Goal: Use online tool/utility

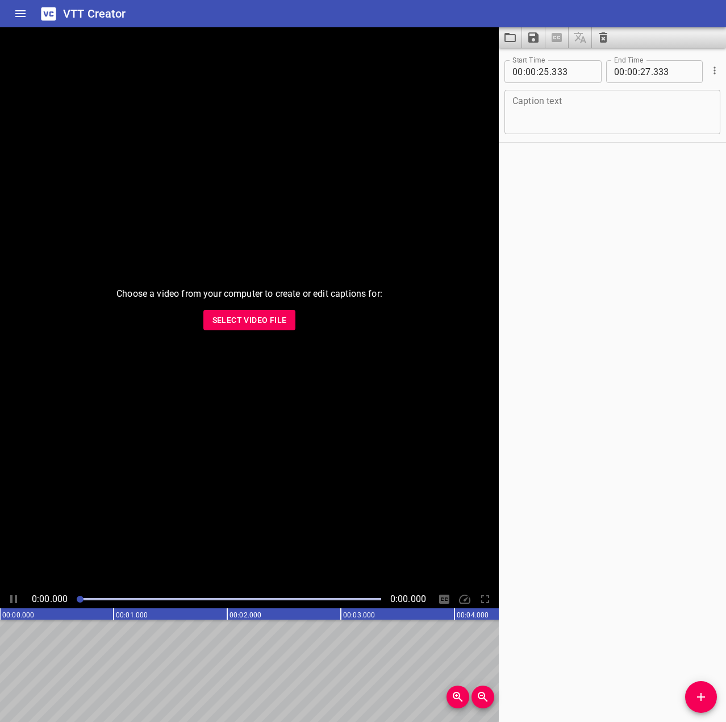
drag, startPoint x: 462, startPoint y: 192, endPoint x: 694, endPoint y: 170, distance: 233.5
click at [462, 192] on div "Choose a video from your computer to create or edit captions for: Select Video …" at bounding box center [249, 308] width 499 height 563
click at [252, 321] on span "Select Video File" at bounding box center [250, 320] width 74 height 14
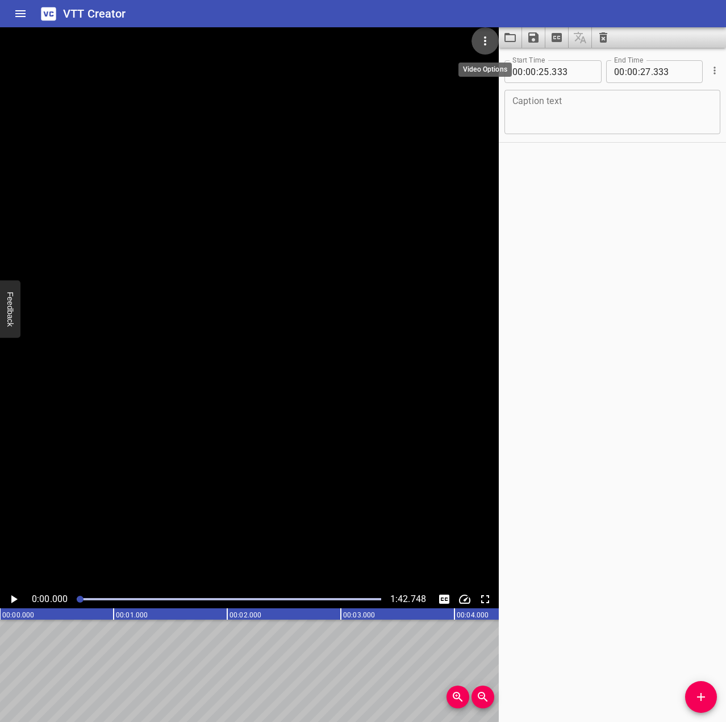
click at [485, 34] on button "Video Options" at bounding box center [485, 40] width 27 height 27
click at [485, 43] on li "Select New Video File..." at bounding box center [528, 42] width 113 height 20
click at [428, 110] on div at bounding box center [249, 308] width 499 height 563
click at [483, 40] on icon "Video Options" at bounding box center [485, 41] width 14 height 14
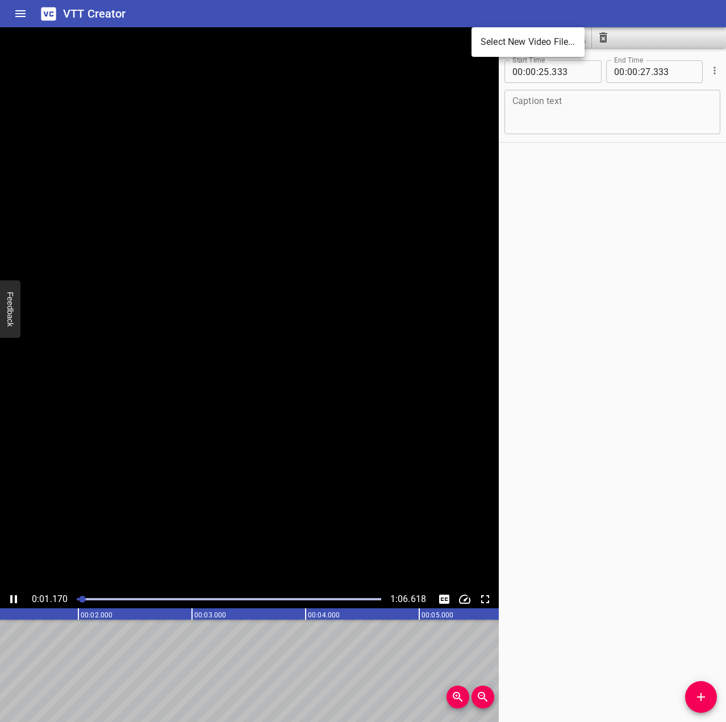
click at [505, 43] on li "Select New Video File..." at bounding box center [528, 42] width 113 height 20
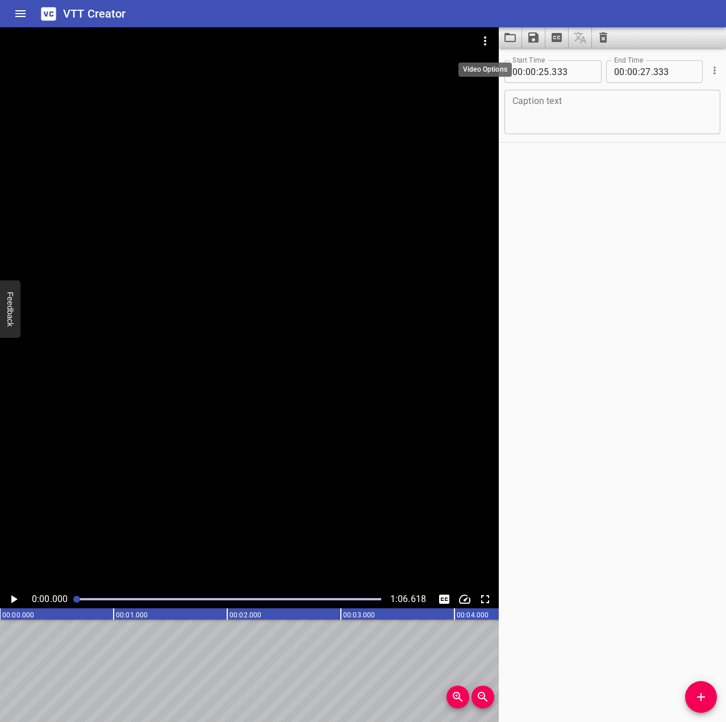
click at [488, 44] on icon "Video Options" at bounding box center [485, 41] width 14 height 14
click at [491, 41] on li "Select New Video File..." at bounding box center [528, 42] width 113 height 20
